Goal: Find specific page/section: Find specific page/section

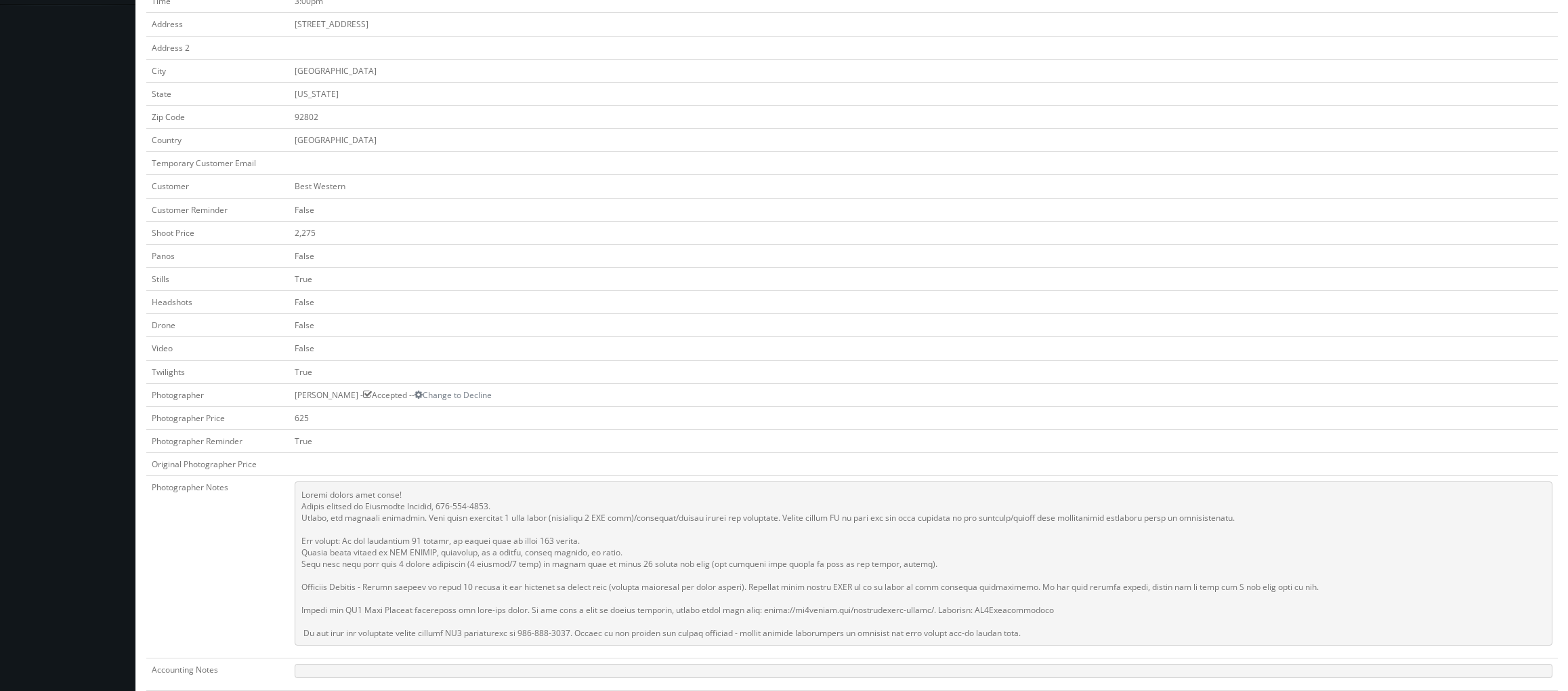
scroll to position [203, 0]
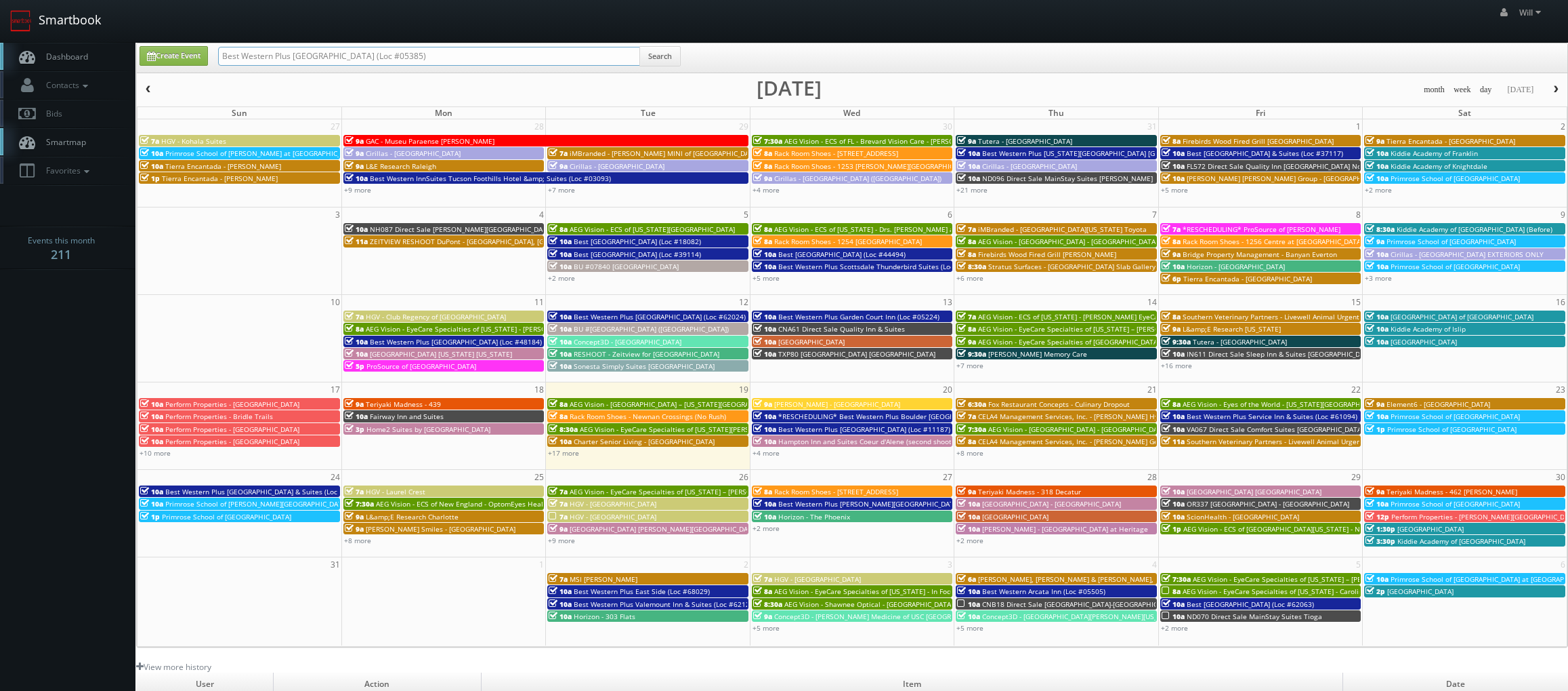
drag, startPoint x: 413, startPoint y: 57, endPoint x: 37, endPoint y: 20, distance: 377.8
click at [37, 20] on body "Smartbook Toggle Side Navigation Toggle Top Navigation Will Will Profile Logout…" at bounding box center [784, 462] width 1568 height 926
paste input "(07-22-25) Holiday Inn Express Richmond-Mechanicsville"
drag, startPoint x: 264, startPoint y: 59, endPoint x: 15, endPoint y: 10, distance: 253.8
click at [36, 30] on body "Smartbook Toggle Side Navigation Toggle Top Navigation Will Will Profile Logout…" at bounding box center [784, 462] width 1568 height 926
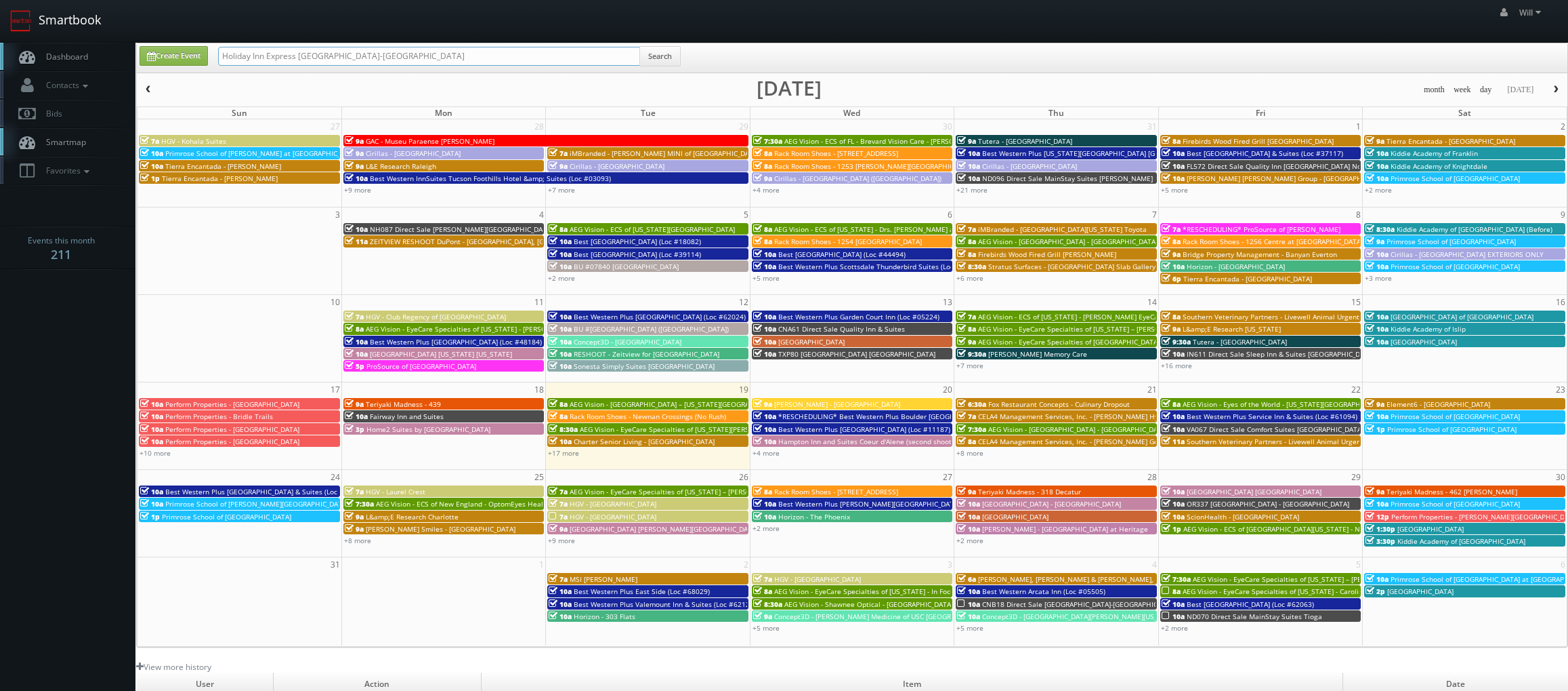
type input "Holiday Inn Express [GEOGRAPHIC_DATA]-[GEOGRAPHIC_DATA]"
click at [341, 52] on input "Holiday Inn Express [GEOGRAPHIC_DATA]-[GEOGRAPHIC_DATA]" at bounding box center [430, 56] width 422 height 19
type input "Holiday Inn Express Richmond Mechanicsville"
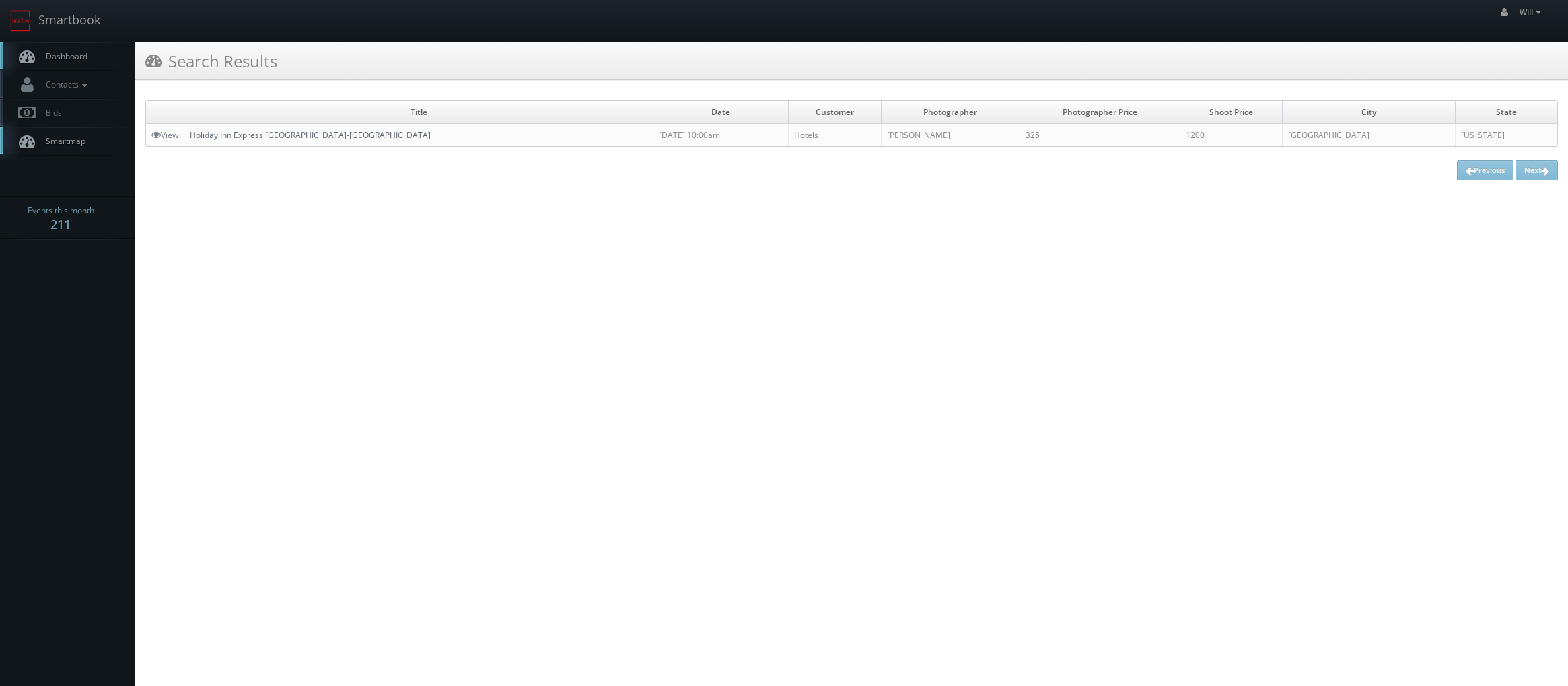
click at [336, 137] on link "Holiday Inn Express [GEOGRAPHIC_DATA]-[GEOGRAPHIC_DATA]" at bounding box center [310, 135] width 241 height 12
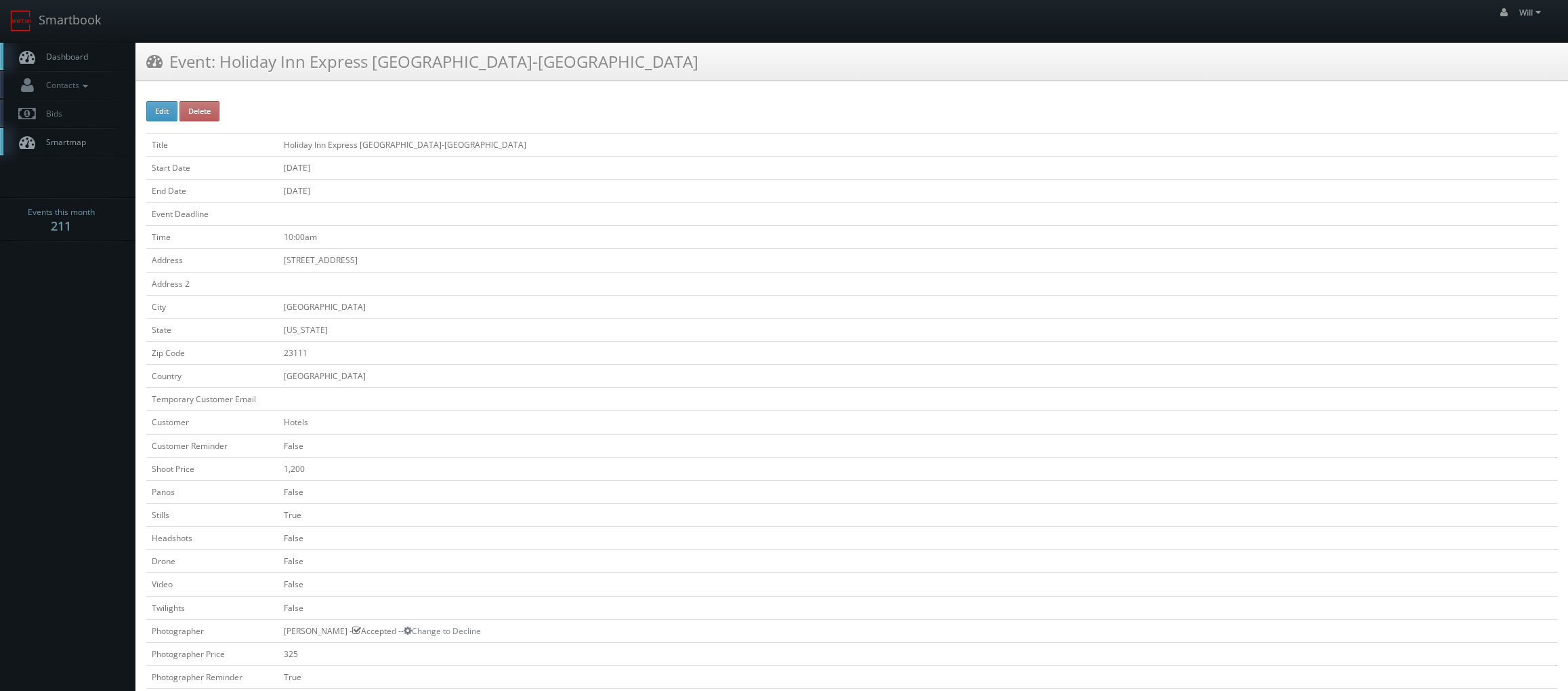
scroll to position [271, 0]
